Goal: Download file/media

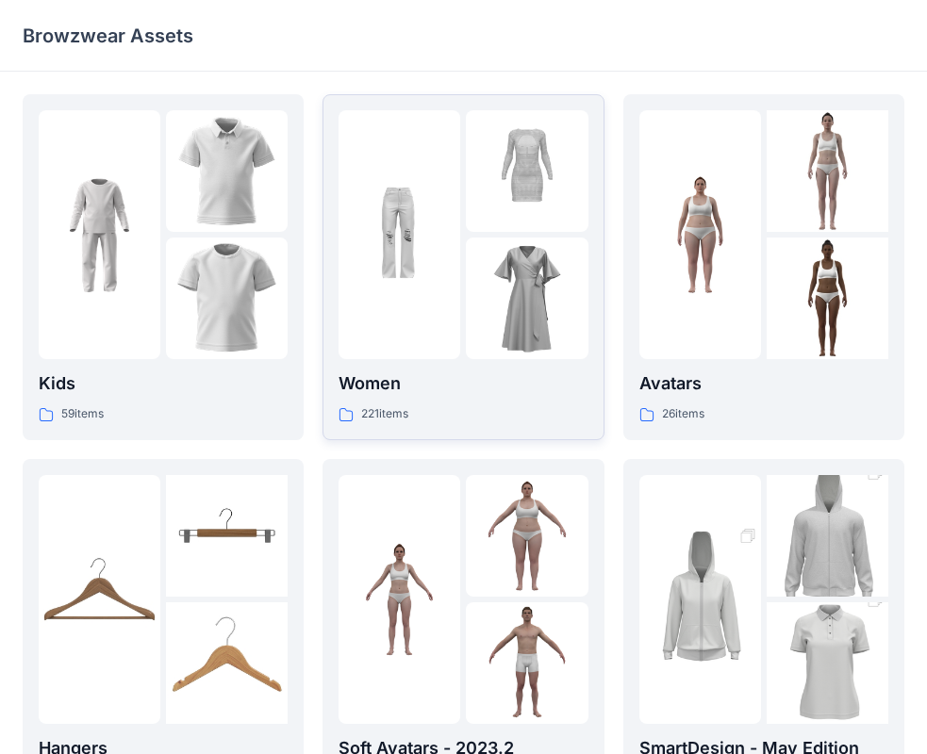
click at [426, 317] on div at bounding box center [400, 234] width 122 height 249
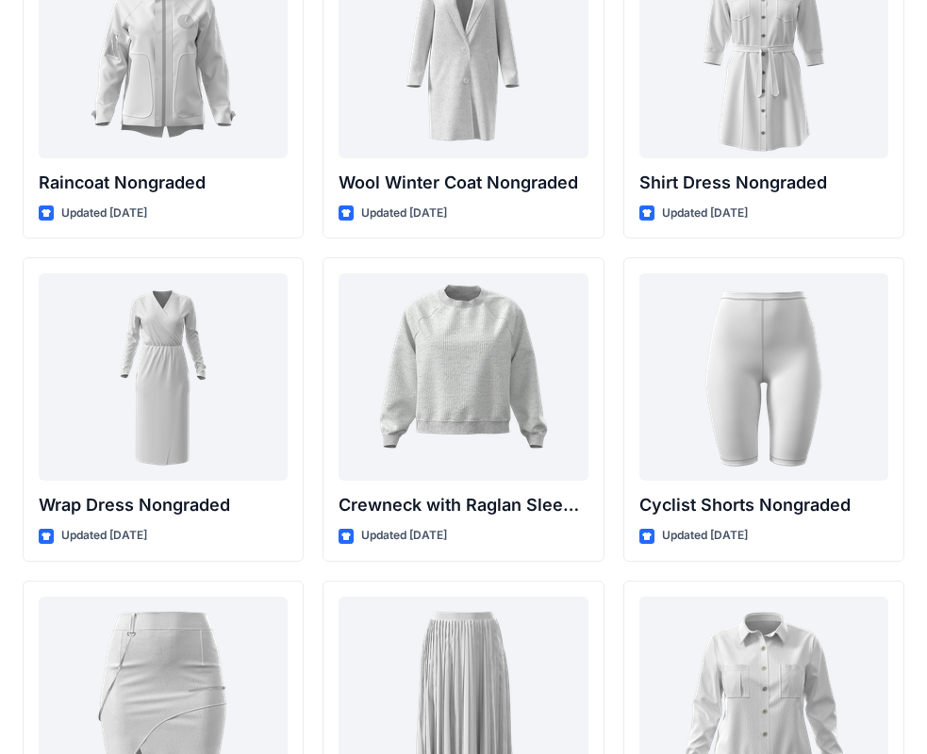
scroll to position [16557, 0]
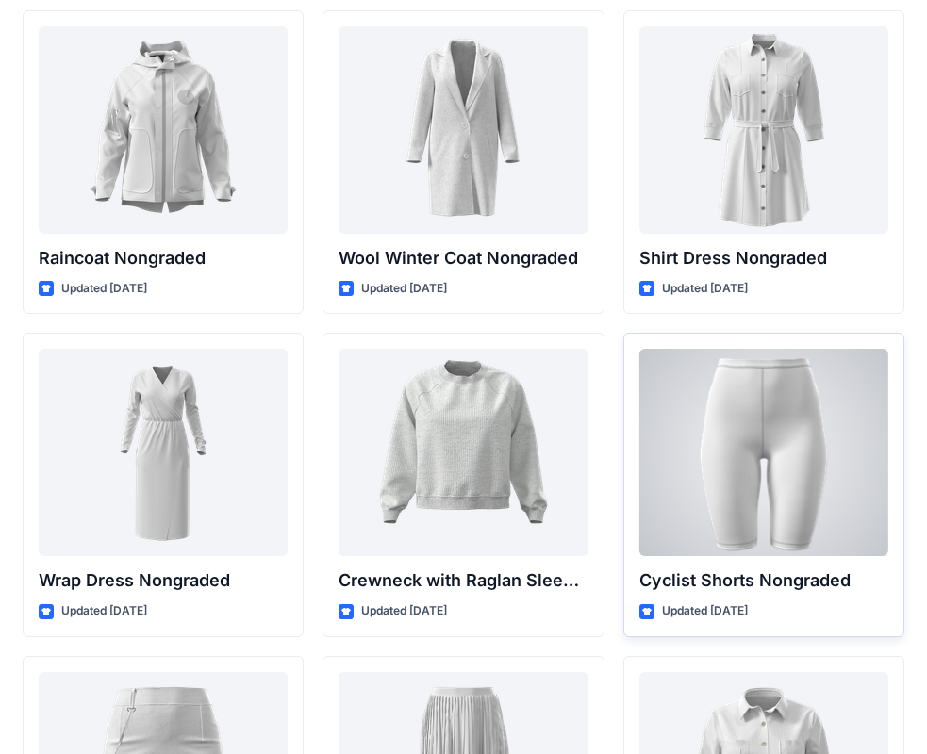
click at [775, 414] on div at bounding box center [763, 452] width 249 height 207
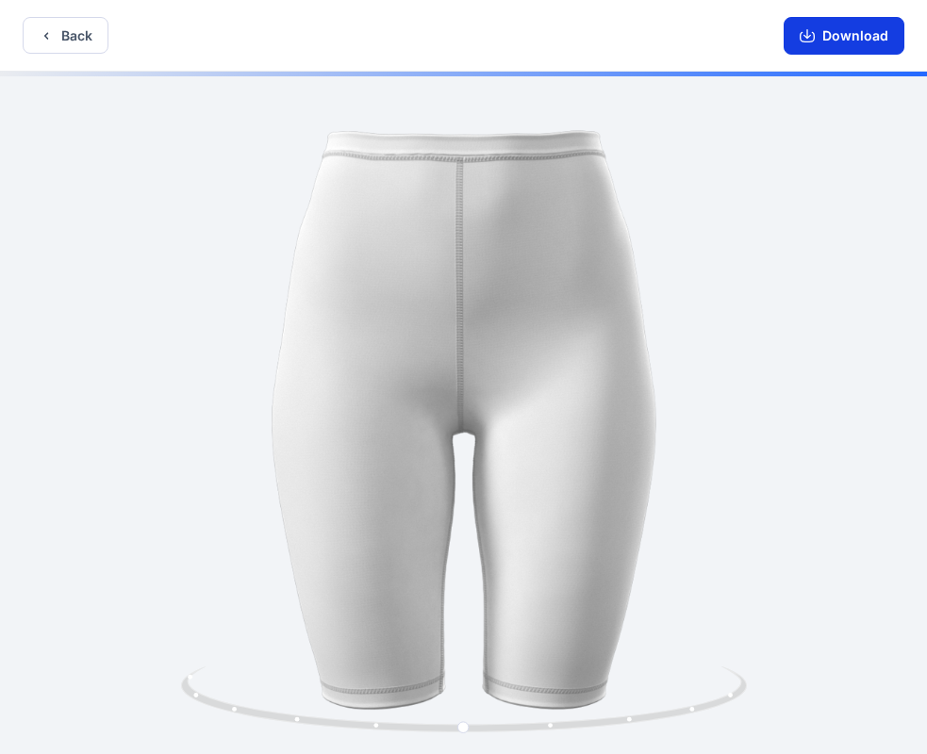
click at [848, 45] on button "Download" at bounding box center [844, 36] width 121 height 38
